Goal: Information Seeking & Learning: Learn about a topic

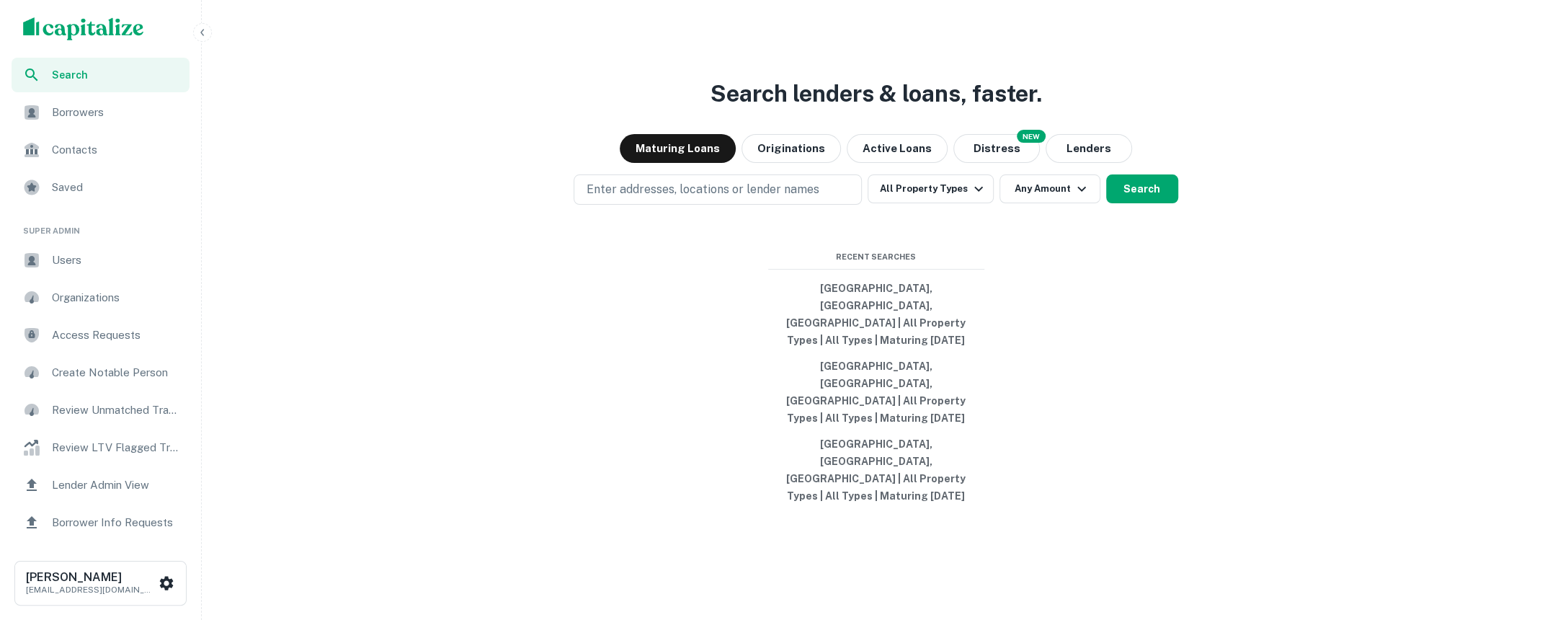
click at [202, 32] on icon "button" at bounding box center [203, 33] width 12 height 12
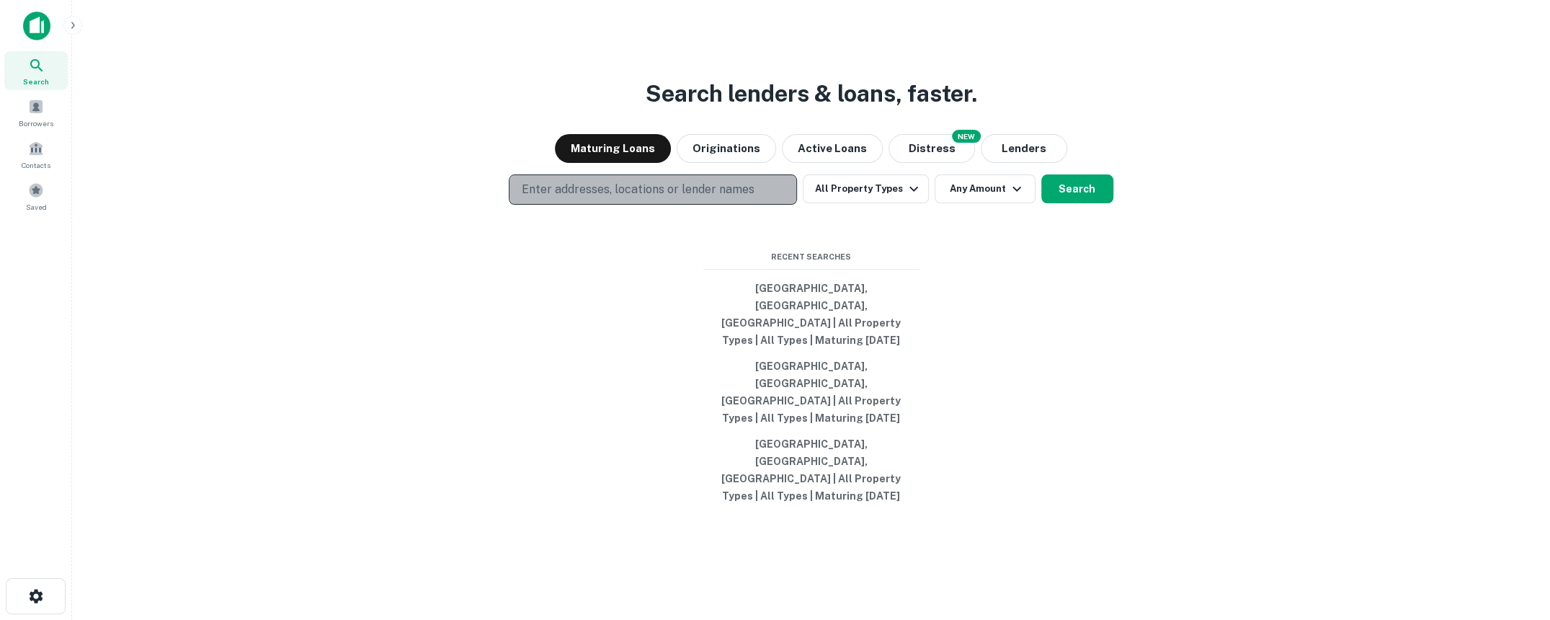
click at [679, 198] on p "Enter addresses, locations or lender names" at bounding box center [637, 189] width 233 height 17
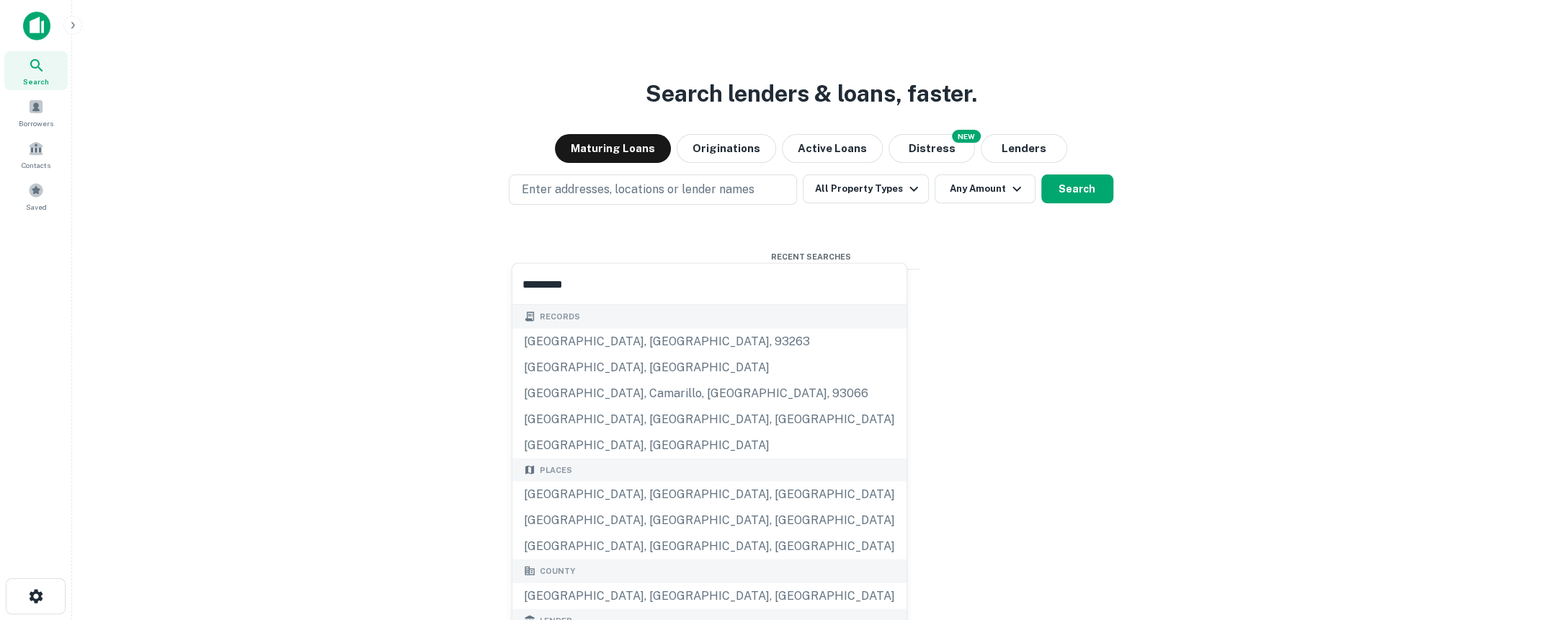
type input "*********"
click at [31, 19] on img at bounding box center [36, 26] width 27 height 29
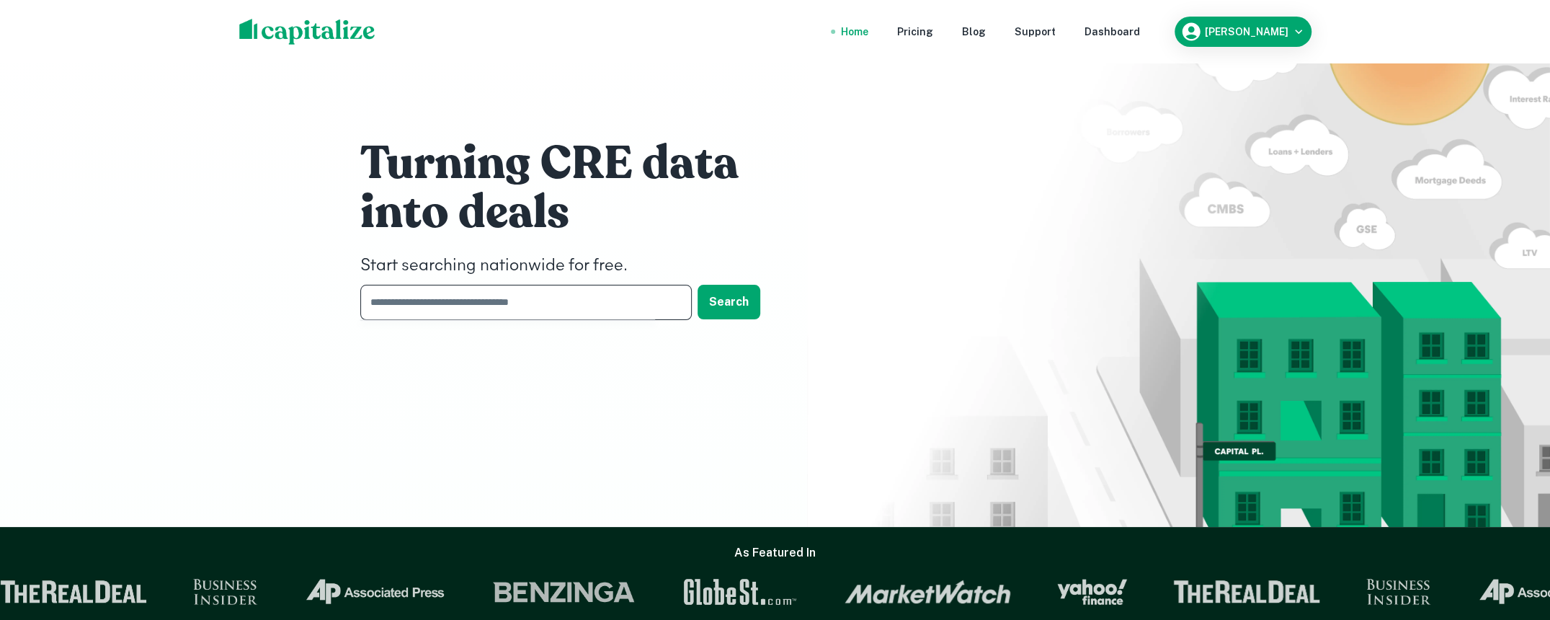
click at [492, 302] on input "text" at bounding box center [520, 302] width 321 height 35
type input "*********"
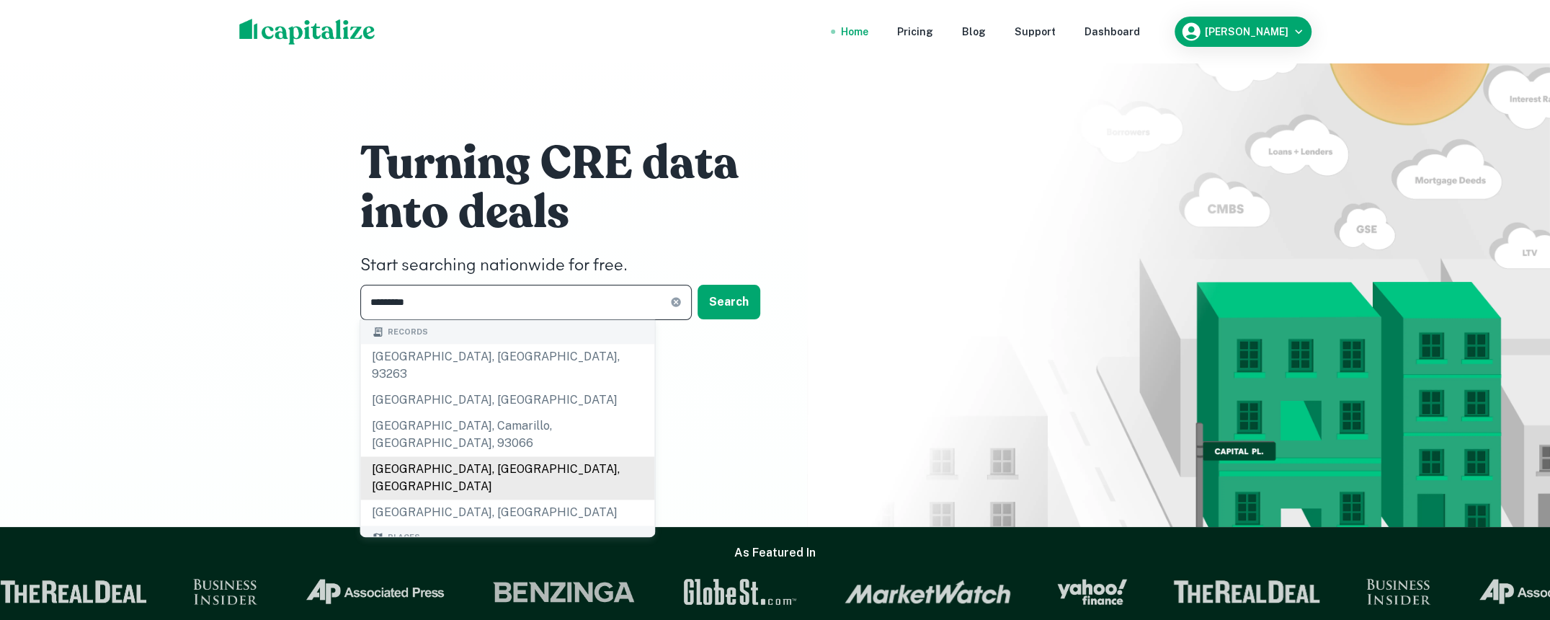
scroll to position [48, 0]
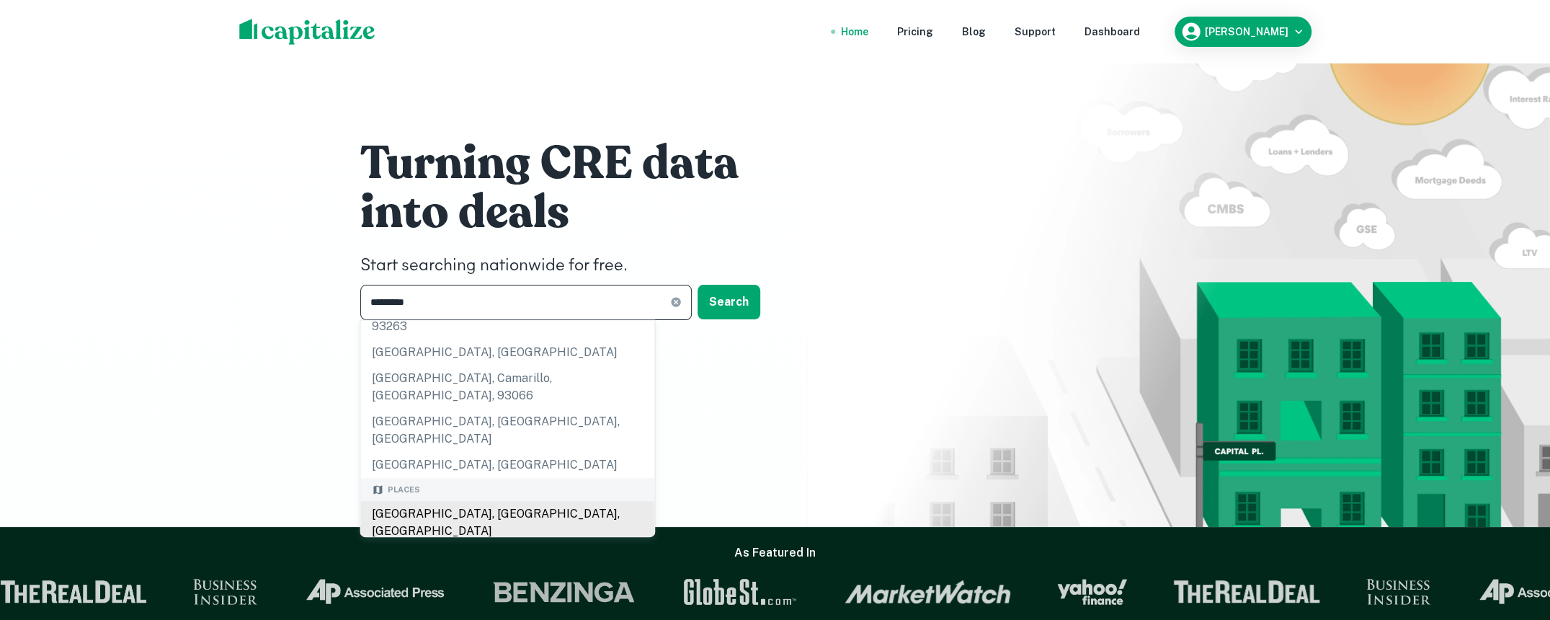
click at [486, 501] on div "[GEOGRAPHIC_DATA], [GEOGRAPHIC_DATA], [GEOGRAPHIC_DATA]" at bounding box center [507, 522] width 294 height 43
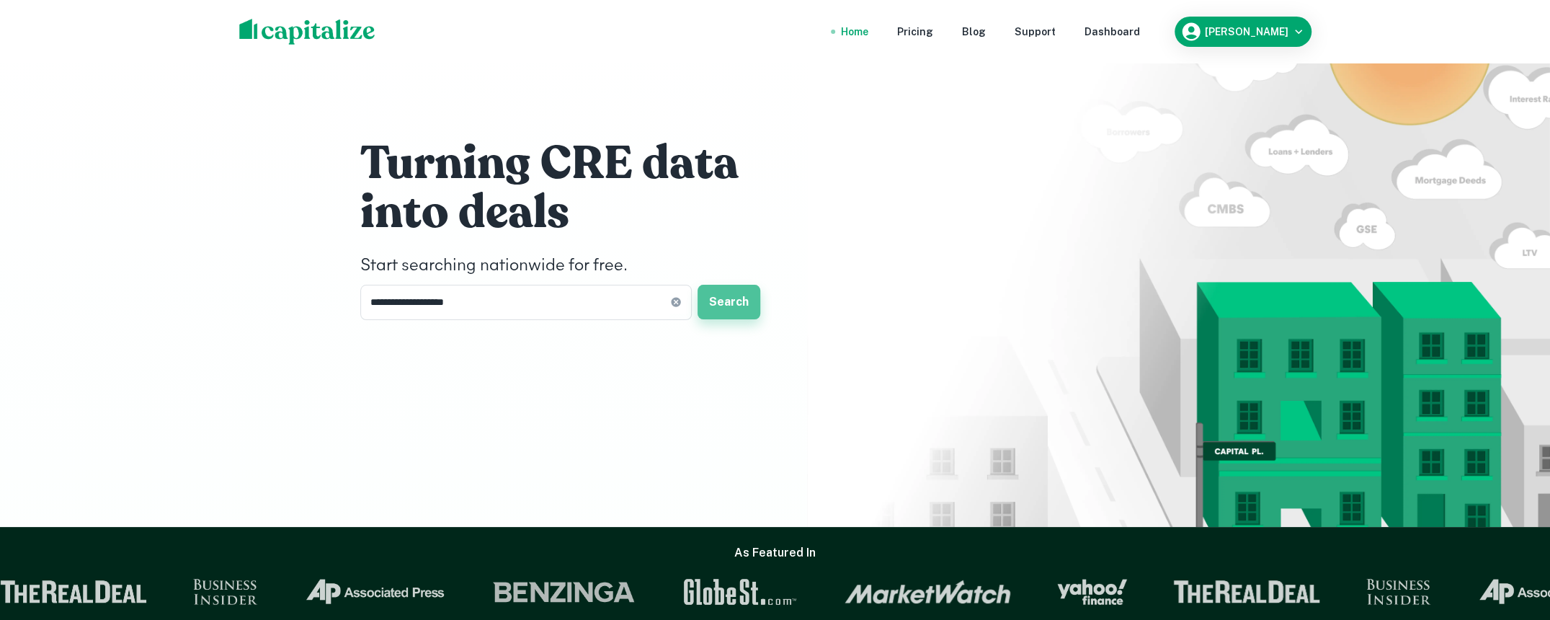
click at [739, 308] on button "Search" at bounding box center [729, 302] width 63 height 35
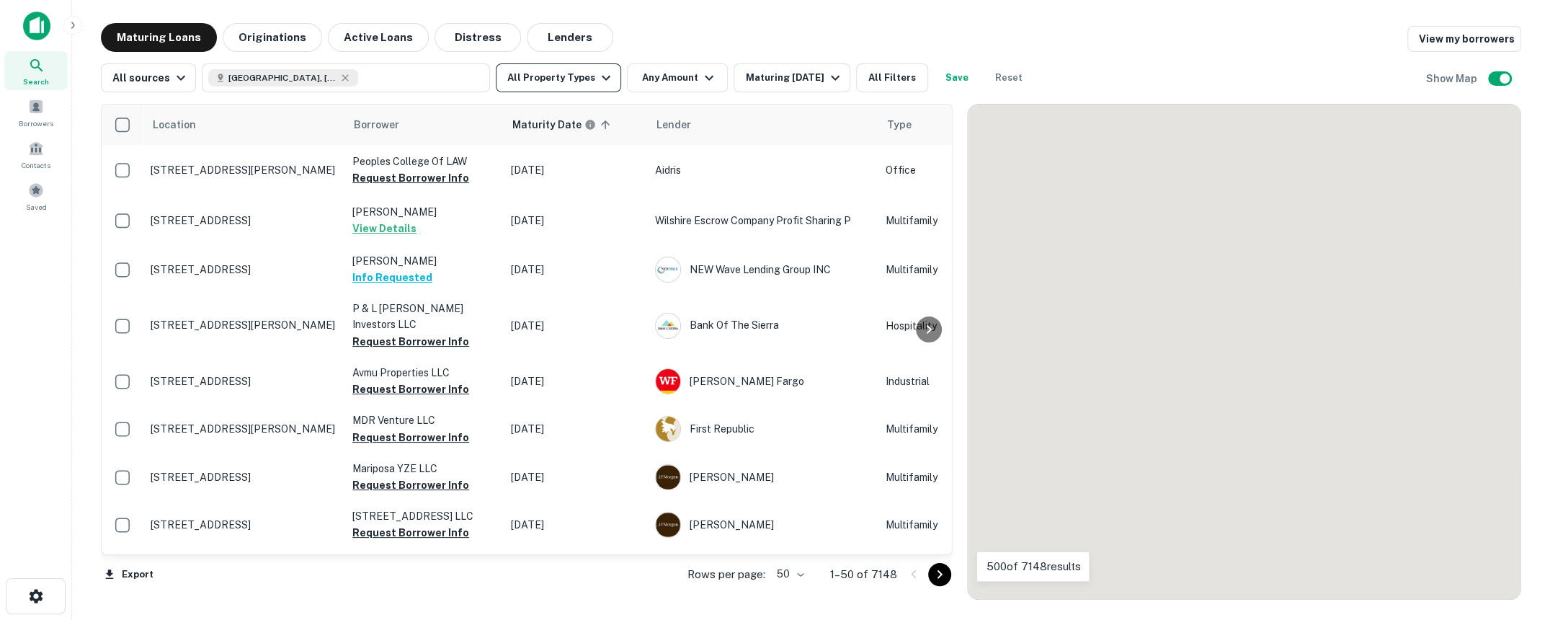
click at [600, 80] on icon "button" at bounding box center [605, 77] width 17 height 17
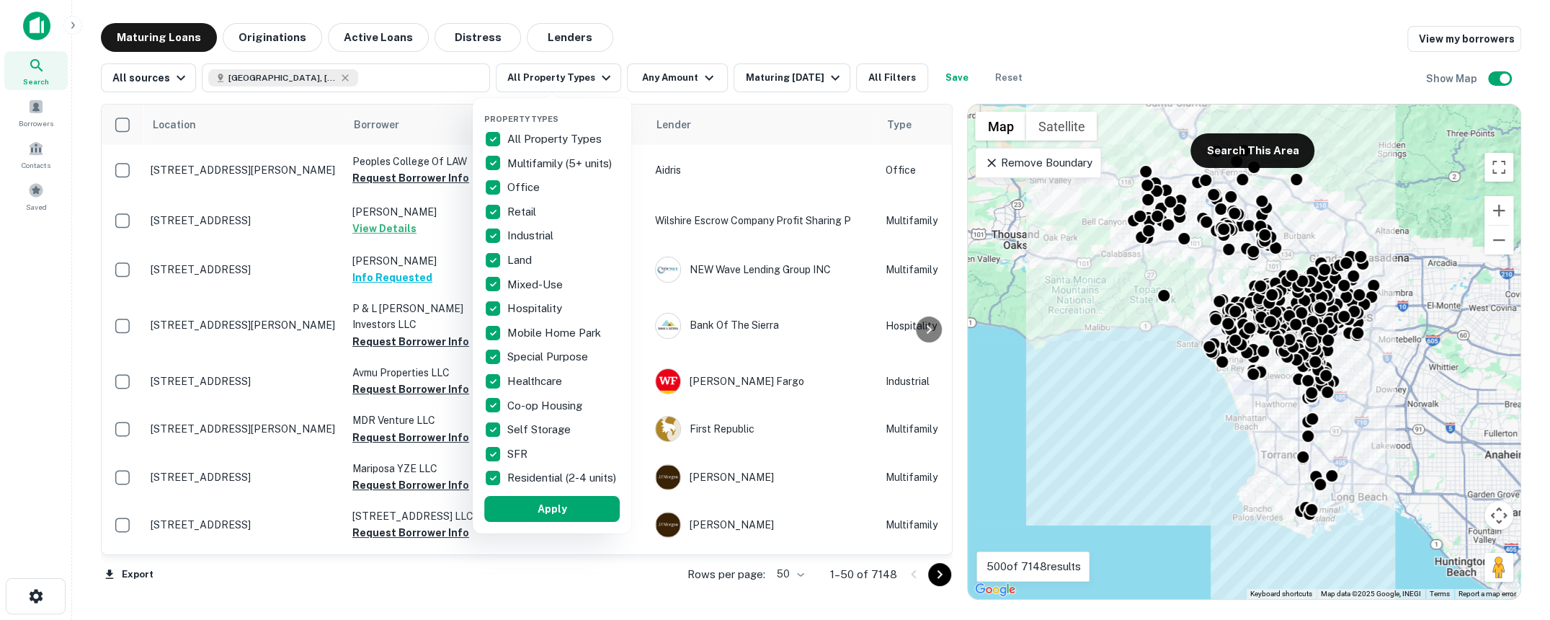
click at [719, 40] on div at bounding box center [775, 310] width 1550 height 620
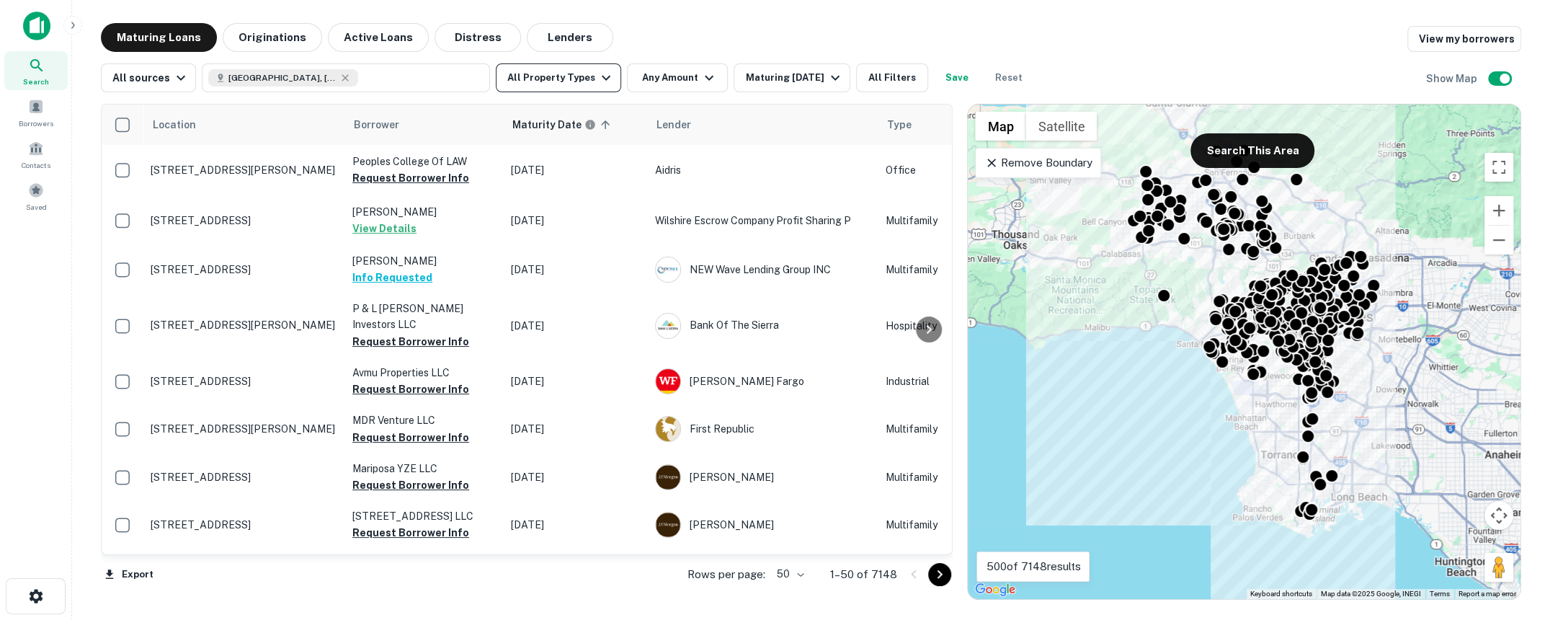
click at [597, 77] on icon "button" at bounding box center [605, 77] width 17 height 17
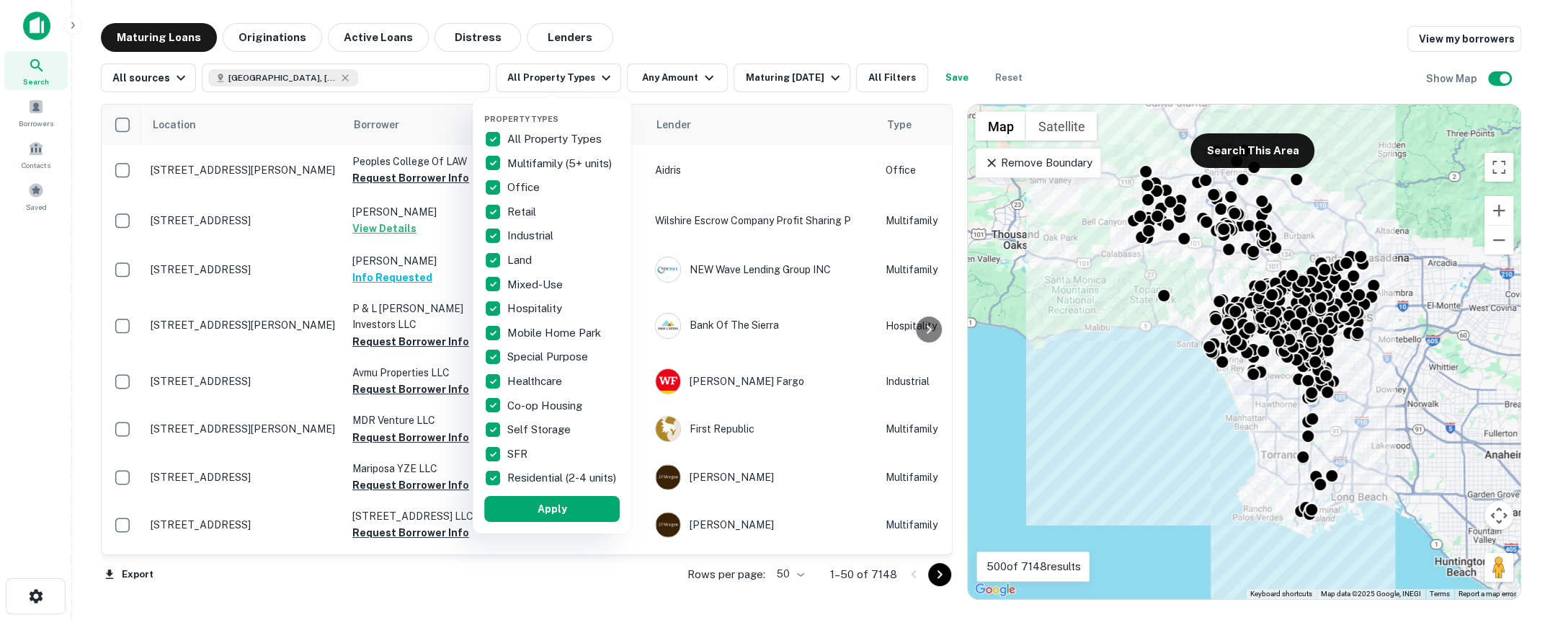
click at [773, 34] on div at bounding box center [775, 310] width 1550 height 620
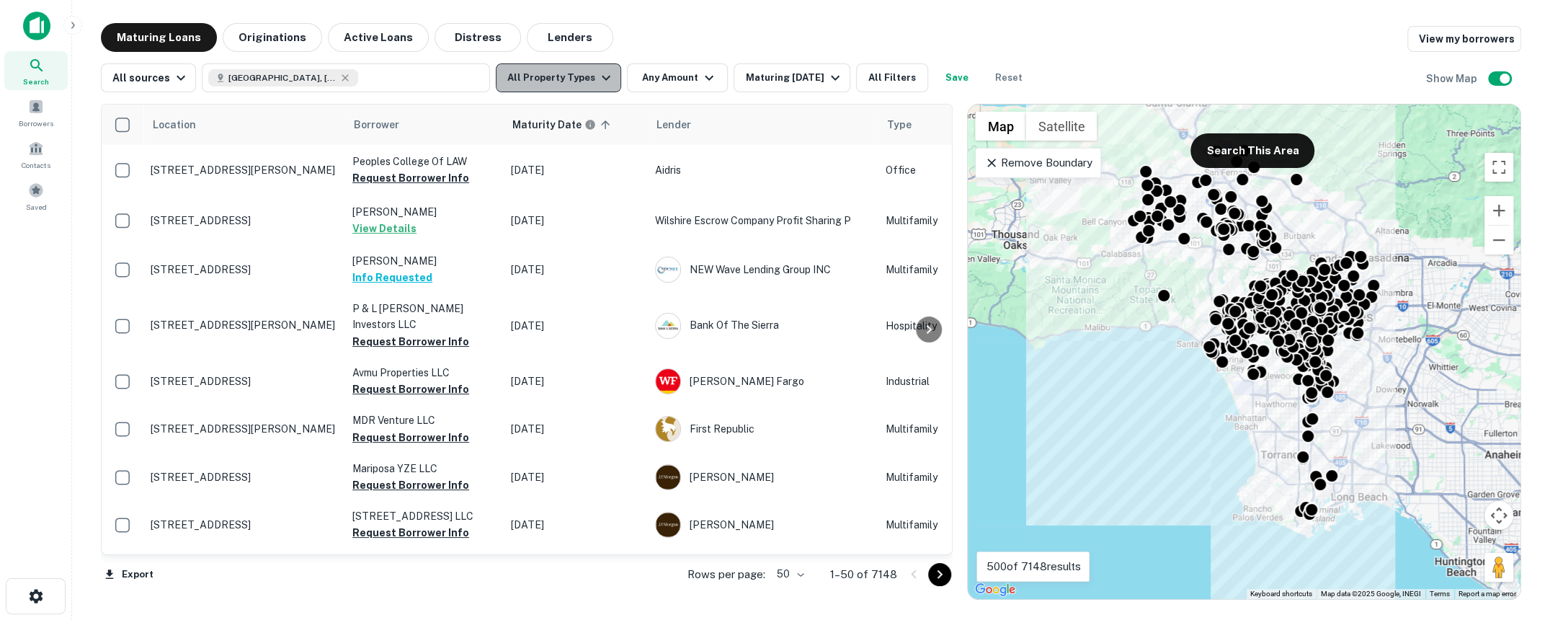
click at [586, 79] on button "All Property Types" at bounding box center [558, 77] width 125 height 29
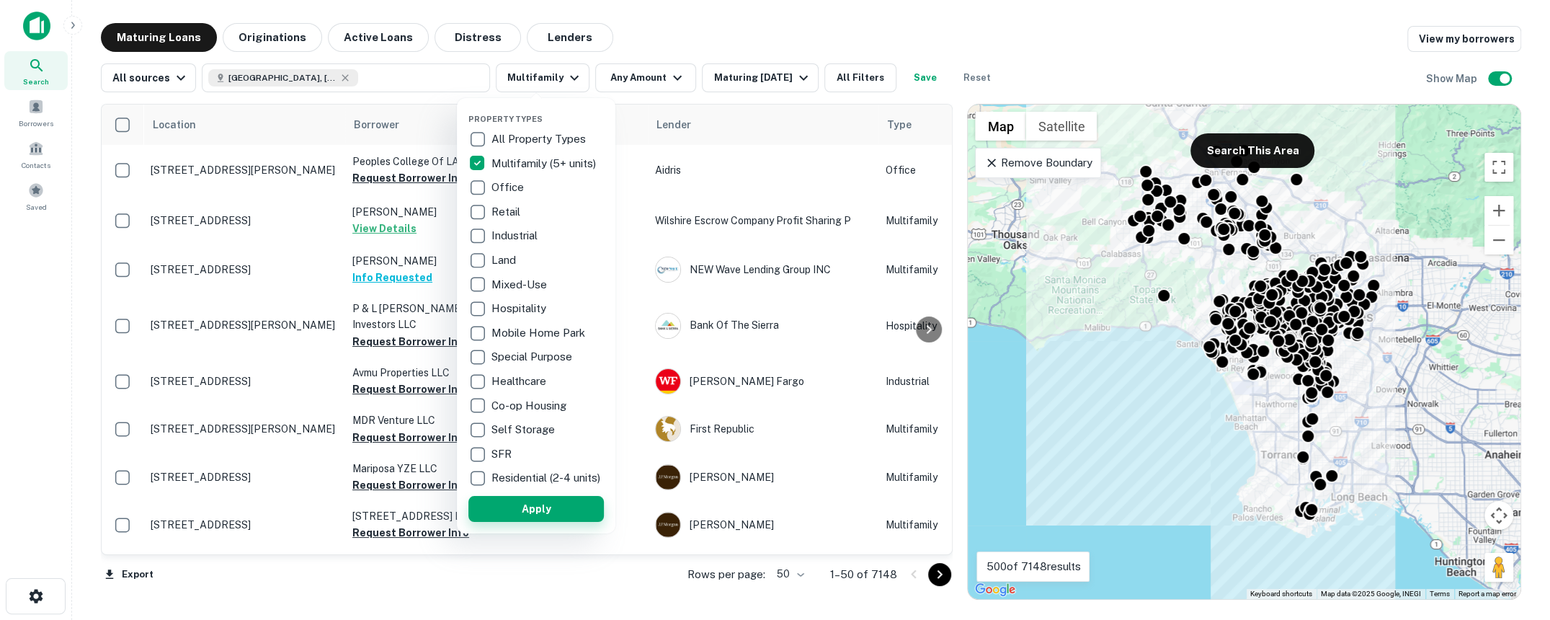
click at [507, 514] on button "Apply" at bounding box center [535, 509] width 135 height 26
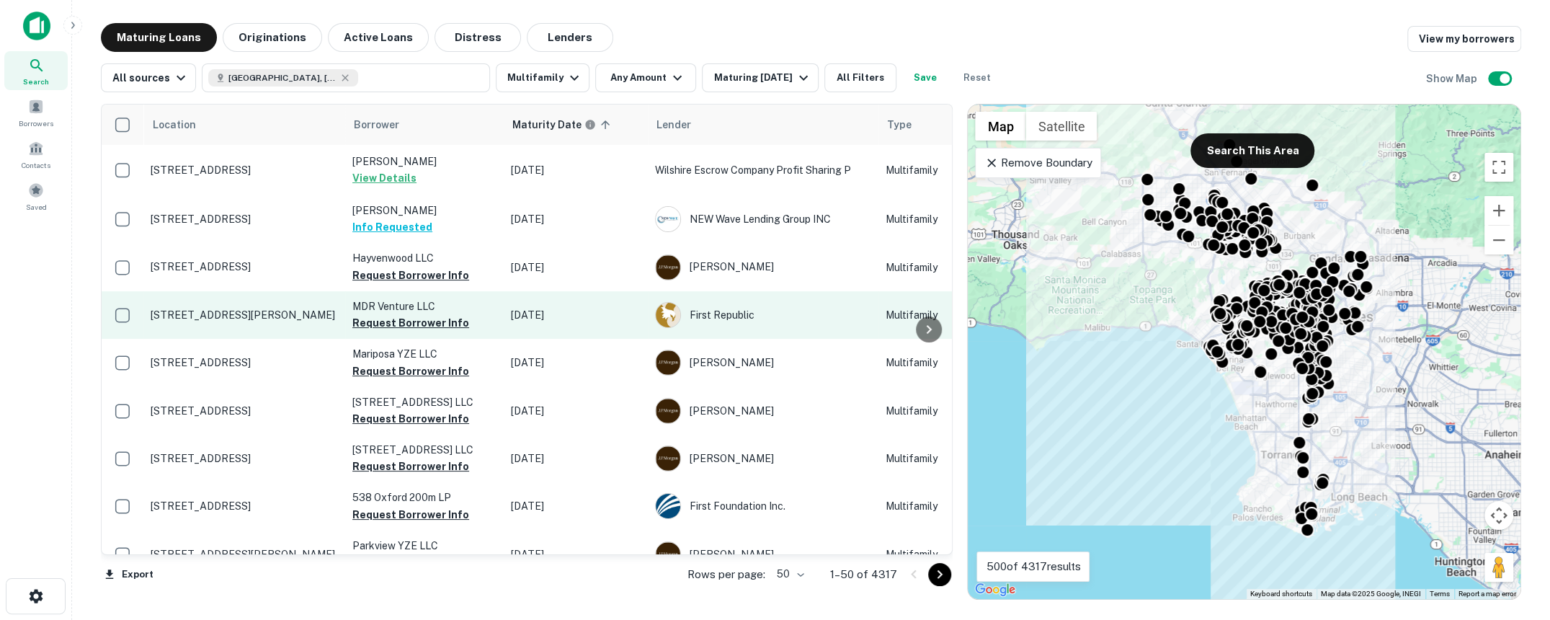
click at [236, 309] on p "[STREET_ADDRESS][PERSON_NAME]" at bounding box center [244, 314] width 187 height 13
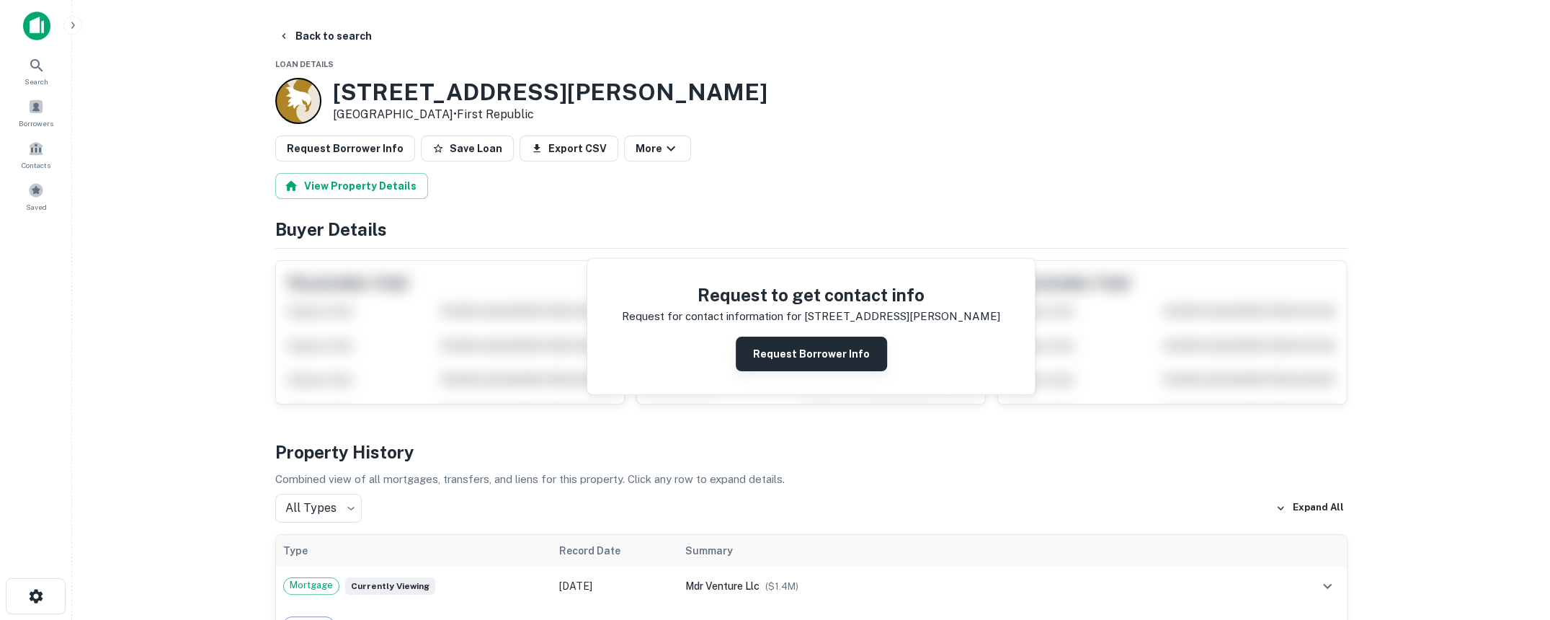
click at [796, 338] on button "Request Borrower Info" at bounding box center [811, 354] width 151 height 35
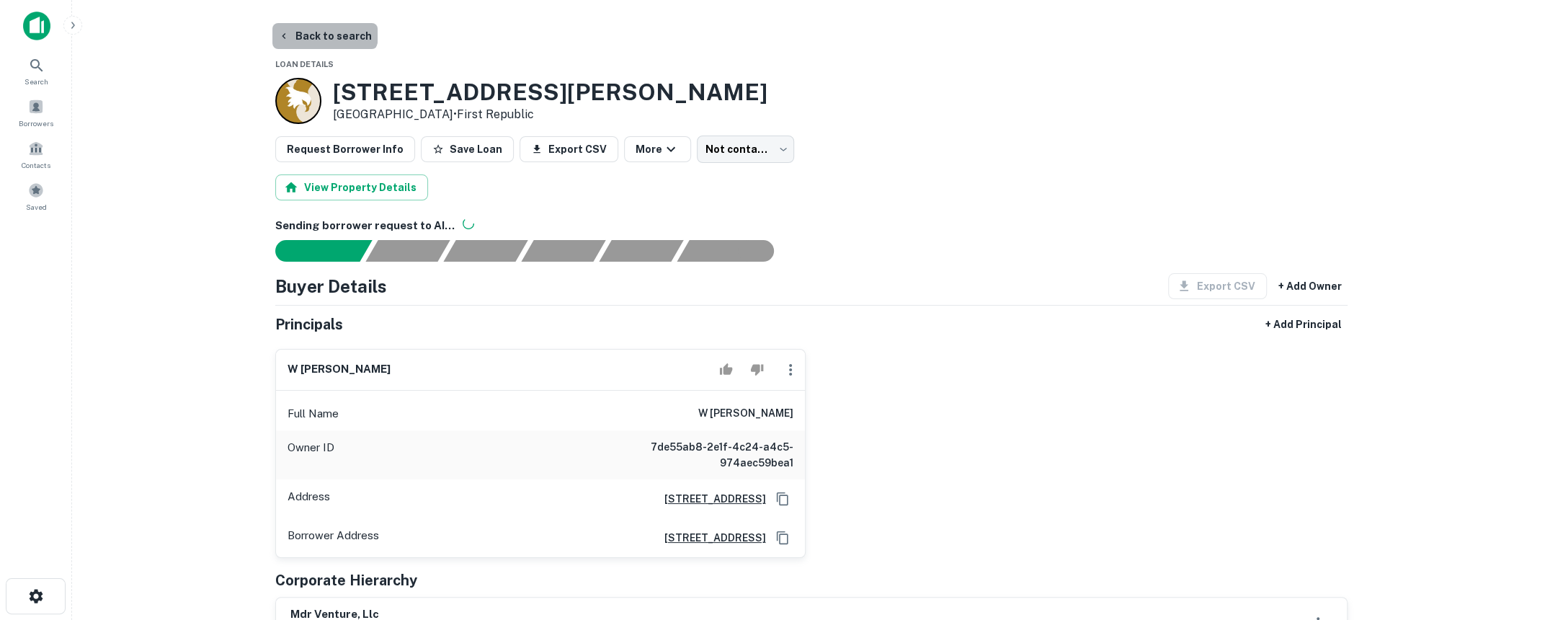
click at [323, 27] on button "Back to search" at bounding box center [324, 36] width 105 height 26
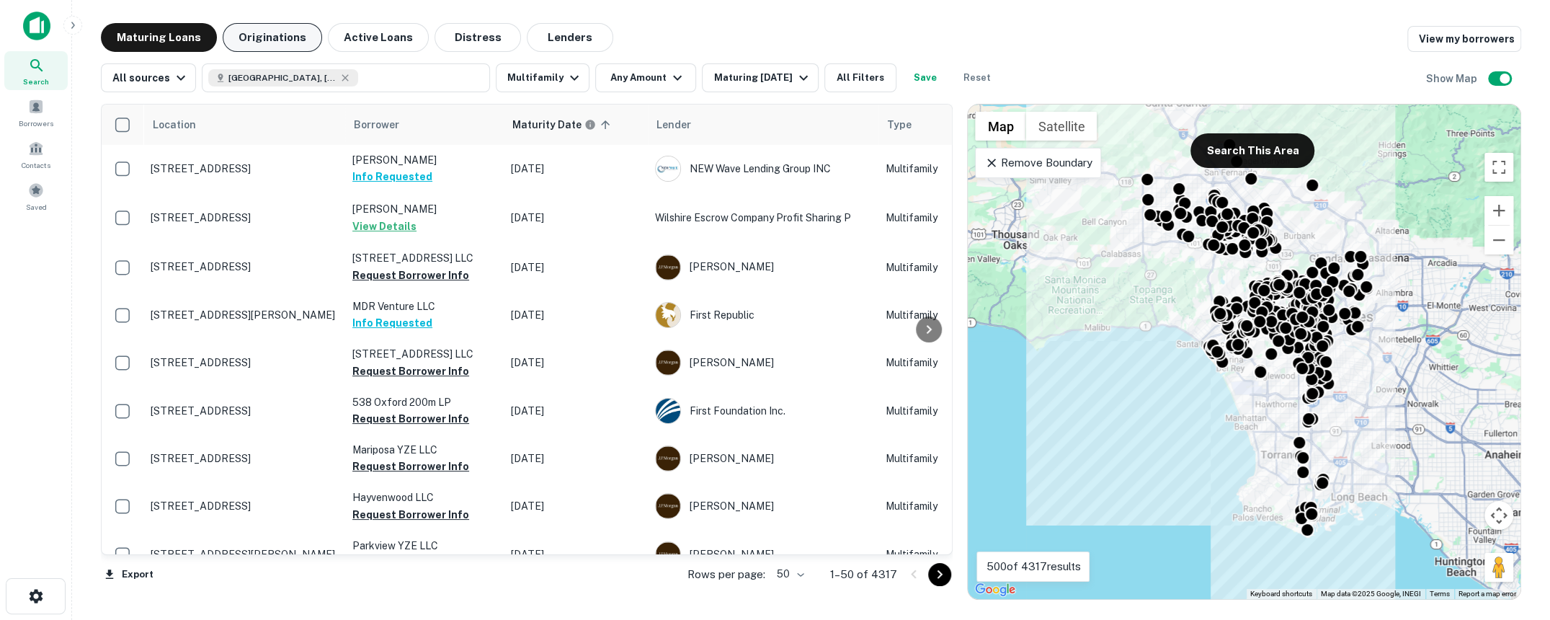
click at [294, 41] on button "Originations" at bounding box center [272, 37] width 99 height 29
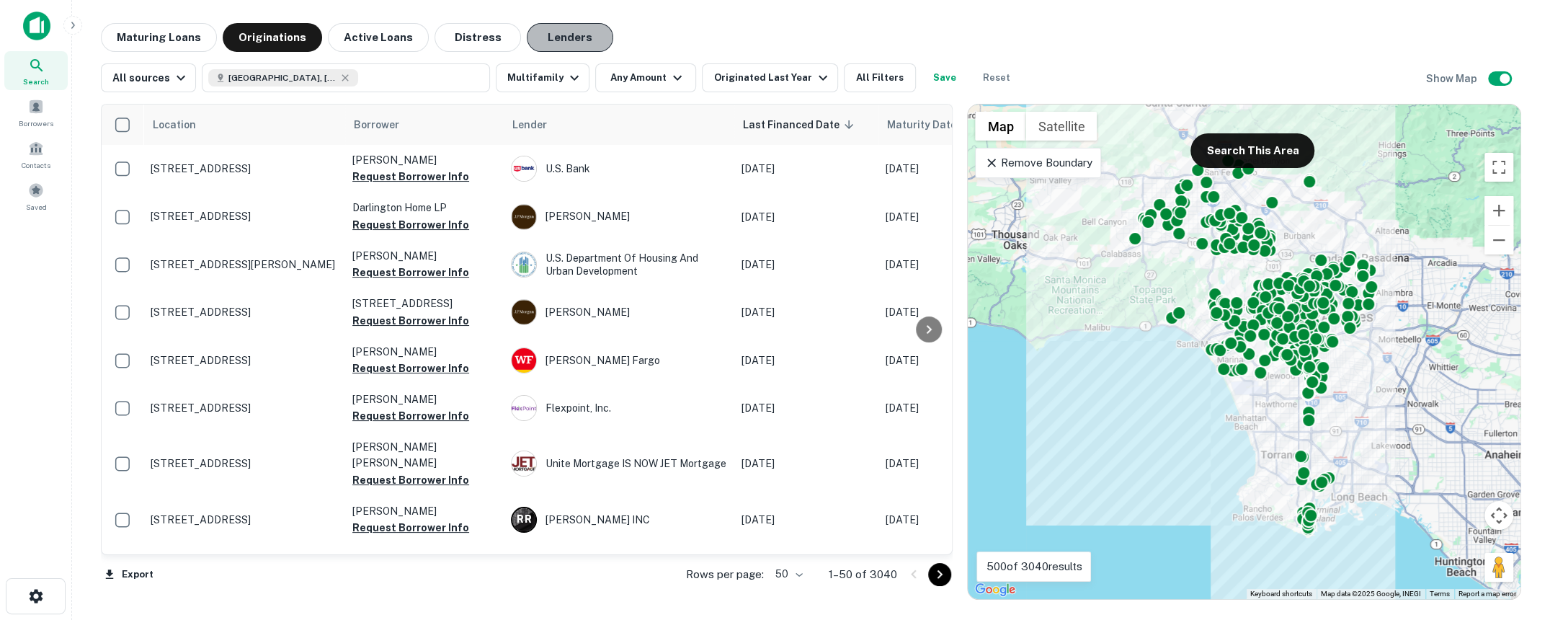
click at [576, 40] on button "Lenders" at bounding box center [570, 37] width 86 height 29
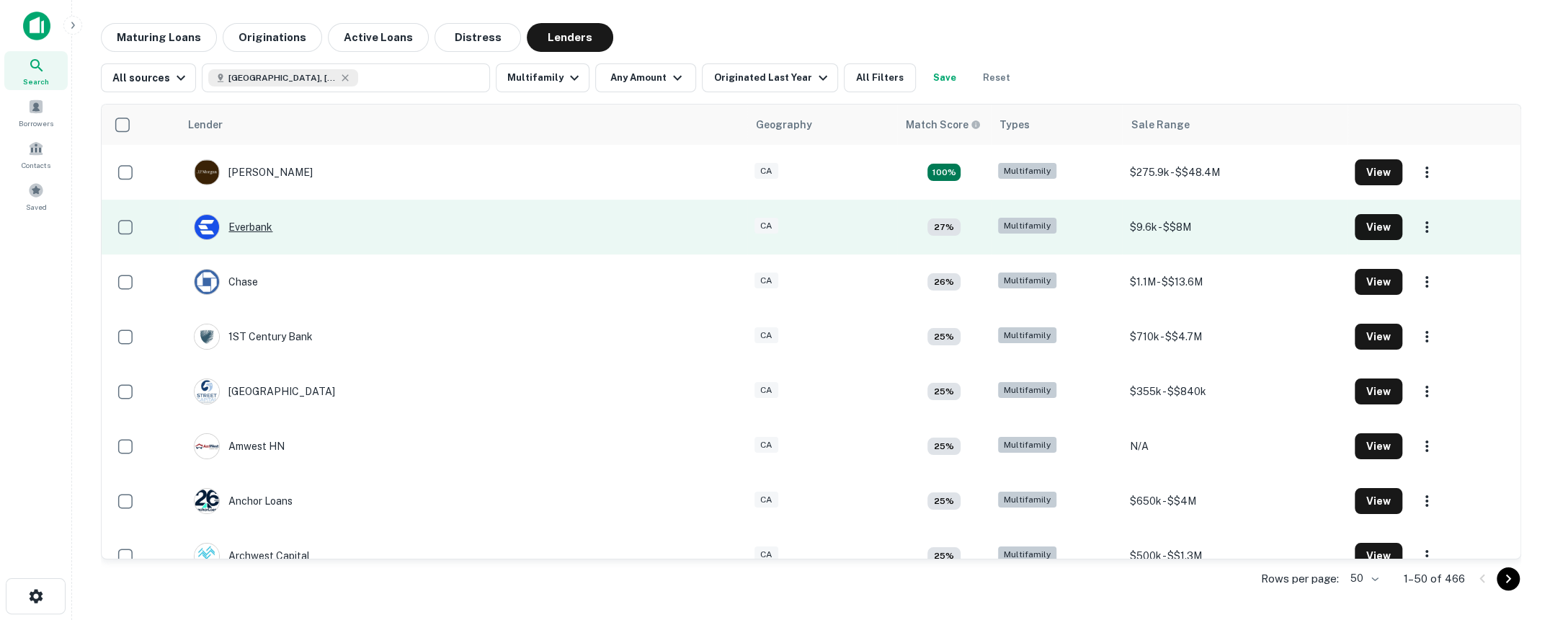
click at [254, 229] on div "Everbank" at bounding box center [233, 227] width 79 height 26
